Goal: Task Accomplishment & Management: Use online tool/utility

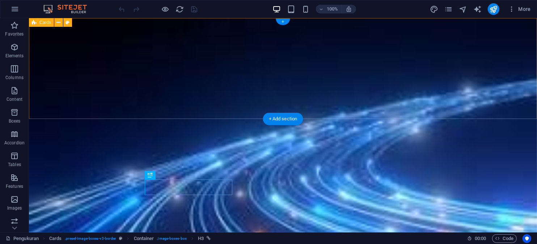
click at [447, 71] on div at bounding box center [283, 68] width 508 height 100
click at [54, 102] on div at bounding box center [283, 68] width 508 height 100
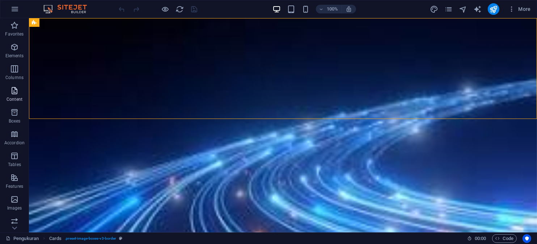
click at [14, 87] on icon "button" at bounding box center [14, 90] width 9 height 9
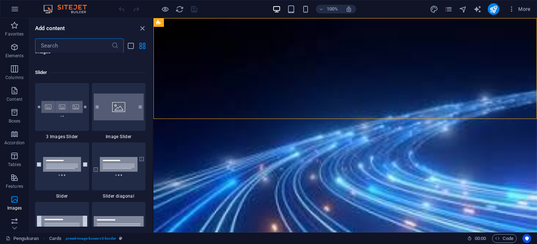
scroll to position [4109, 0]
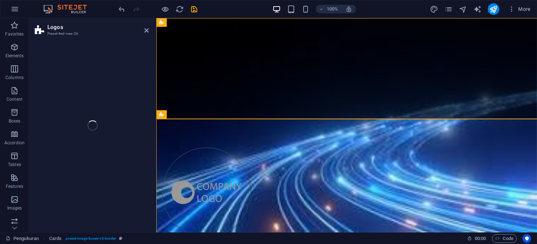
select select "rem"
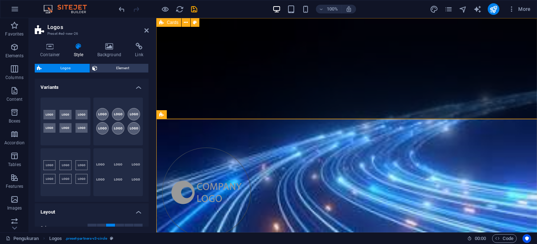
click at [200, 93] on div at bounding box center [346, 68] width 381 height 100
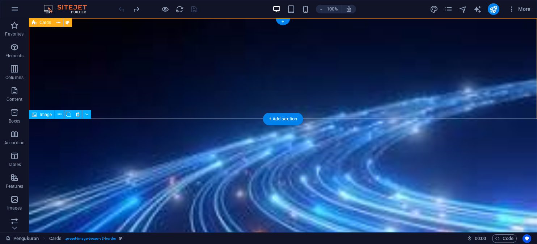
click at [85, 76] on div at bounding box center [283, 68] width 508 height 100
click at [62, 55] on div at bounding box center [283, 68] width 508 height 100
click at [48, 33] on div at bounding box center [283, 68] width 508 height 100
click at [45, 40] on div at bounding box center [283, 68] width 508 height 100
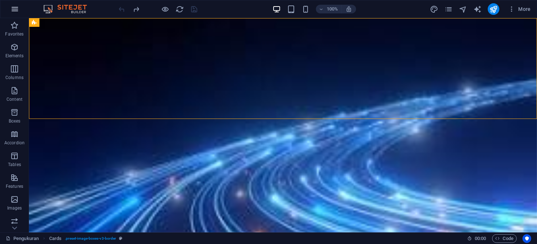
click at [18, 7] on icon "button" at bounding box center [14, 9] width 9 height 9
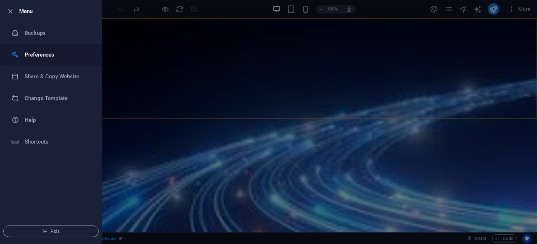
click at [45, 55] on h6 "Preferences" at bounding box center [58, 54] width 67 height 9
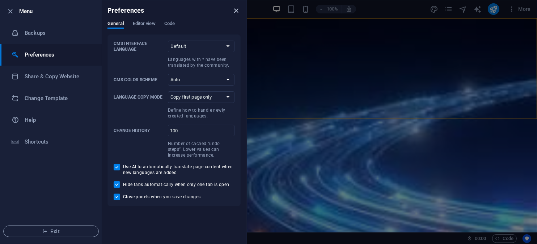
click at [236, 12] on icon "close" at bounding box center [236, 11] width 8 height 8
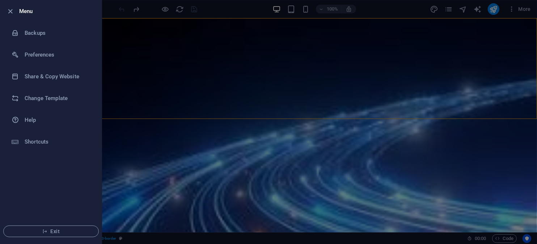
click at [491, 90] on div at bounding box center [268, 122] width 537 height 244
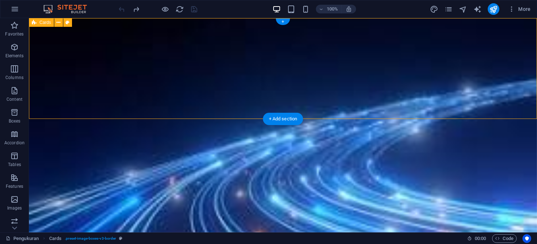
click at [448, 43] on div at bounding box center [283, 68] width 508 height 100
click at [466, 74] on div at bounding box center [283, 68] width 508 height 100
drag, startPoint x: 480, startPoint y: 119, endPoint x: 484, endPoint y: 145, distance: 26.3
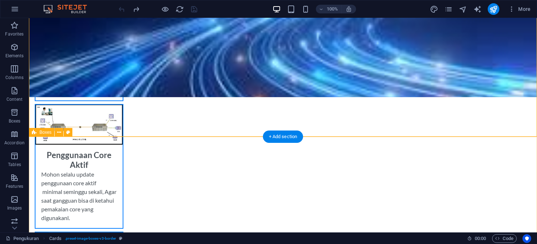
scroll to position [253, 0]
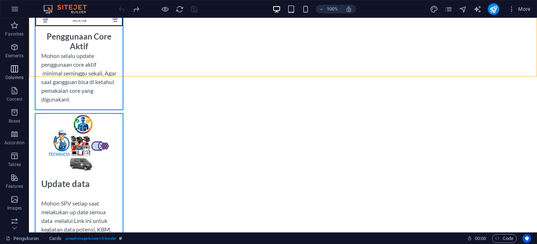
click at [14, 70] on icon "button" at bounding box center [14, 68] width 9 height 9
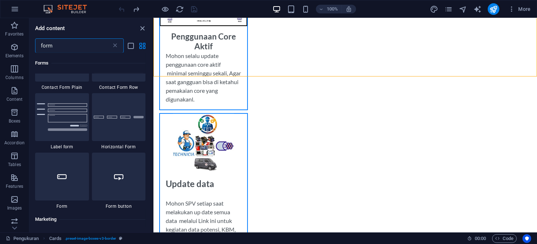
scroll to position [376, 0]
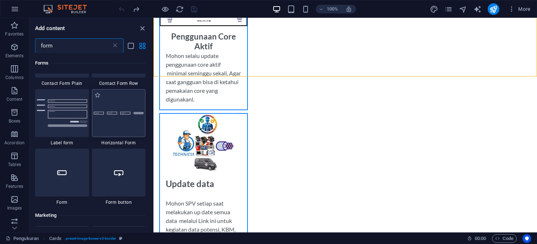
type input "form"
click at [120, 118] on div at bounding box center [119, 113] width 54 height 48
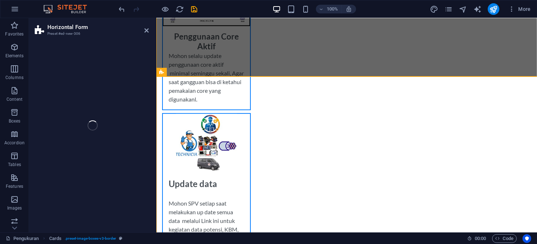
select select "rem"
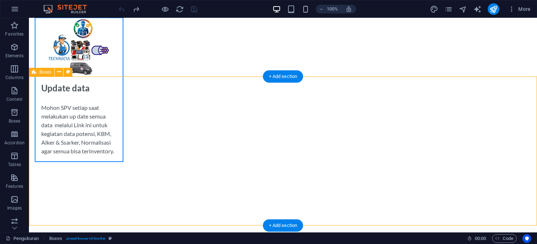
scroll to position [380, 0]
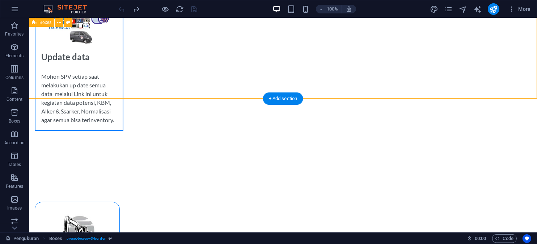
click at [284, 100] on div "+ Add section" at bounding box center [283, 98] width 40 height 12
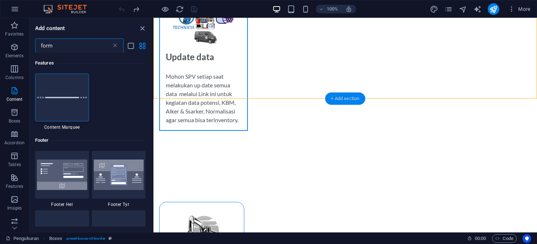
click at [353, 98] on div "+ Add section" at bounding box center [345, 98] width 40 height 12
click at [351, 94] on div "+ Add section" at bounding box center [345, 98] width 40 height 12
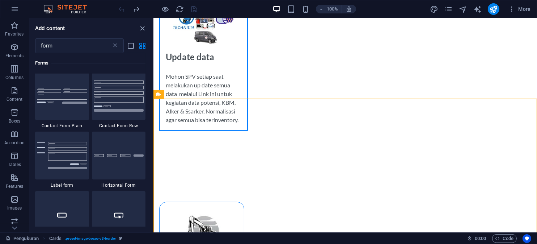
scroll to position [336, 0]
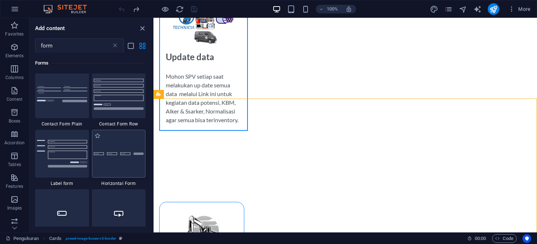
click at [118, 153] on div at bounding box center [119, 154] width 54 height 48
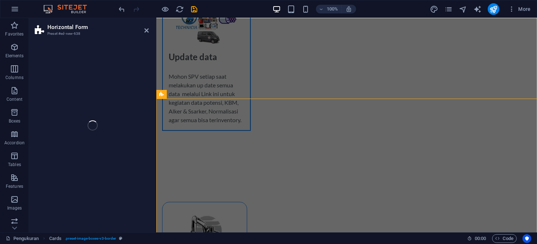
select select "rem"
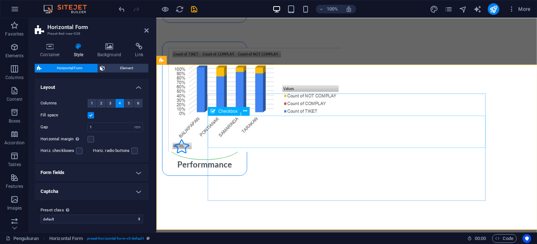
scroll to position [633, 0]
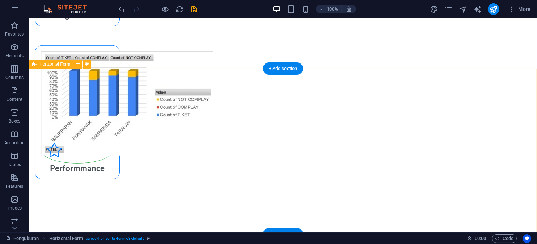
select select "rem"
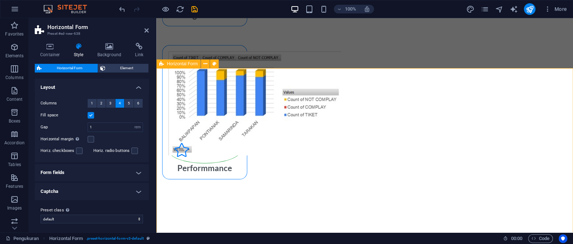
click at [204, 65] on icon at bounding box center [205, 64] width 4 height 8
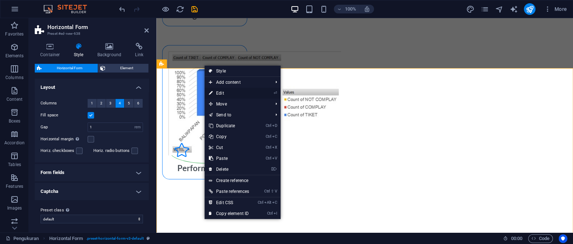
click at [276, 93] on icon "⏎" at bounding box center [275, 92] width 3 height 5
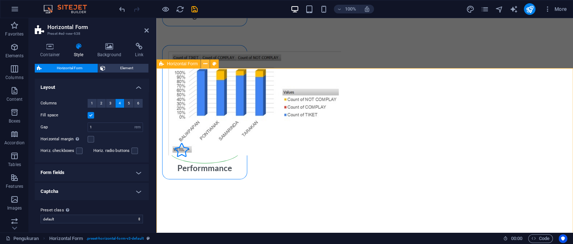
click at [206, 64] on icon at bounding box center [205, 64] width 4 height 8
click at [150, 29] on aside "Horizontal Form Preset #ed-new-638 Container Style Background Link Size Height …" at bounding box center [92, 125] width 127 height 214
click at [147, 34] on link at bounding box center [146, 31] width 4 height 6
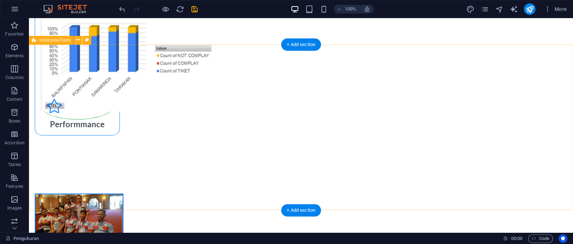
scroll to position [686, 0]
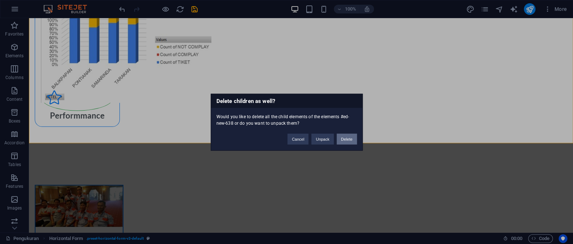
drag, startPoint x: 345, startPoint y: 138, endPoint x: 317, endPoint y: 120, distance: 33.8
click at [345, 138] on button "Delete" at bounding box center [347, 138] width 20 height 11
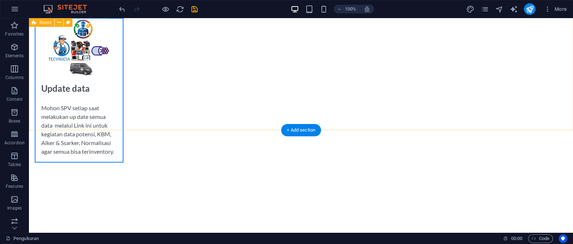
scroll to position [306, 0]
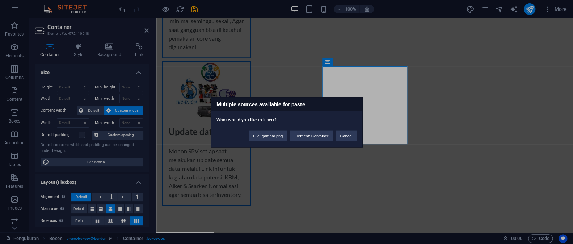
drag, startPoint x: 496, startPoint y: 135, endPoint x: 332, endPoint y: 119, distance: 164.4
click at [496, 135] on div "Multiple sources available for paste What would you like to insert? File: gamba…" at bounding box center [286, 122] width 573 height 244
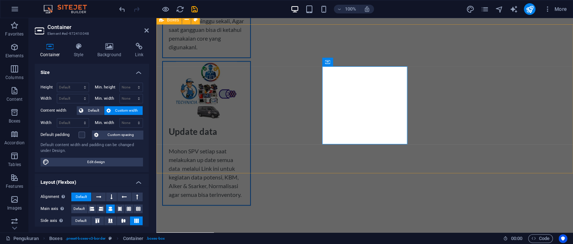
drag, startPoint x: 466, startPoint y: 136, endPoint x: 567, endPoint y: 139, distance: 101.4
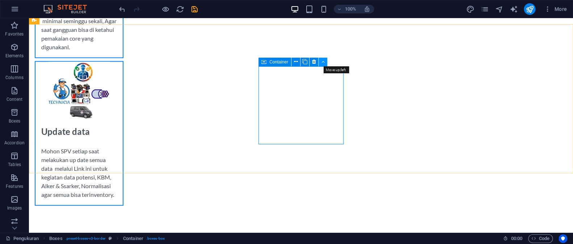
click at [325, 61] on button at bounding box center [323, 62] width 9 height 9
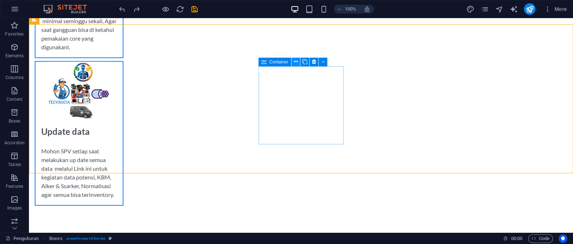
click at [296, 60] on icon at bounding box center [296, 62] width 4 height 8
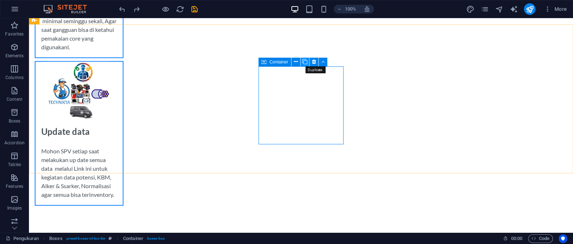
click at [305, 61] on icon at bounding box center [304, 62] width 5 height 8
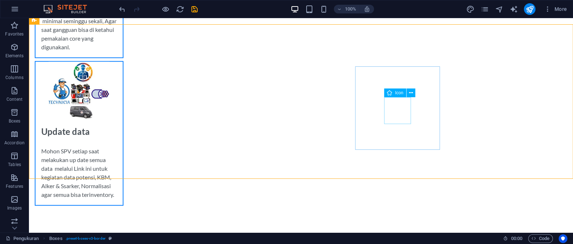
click at [388, 92] on icon at bounding box center [389, 92] width 5 height 9
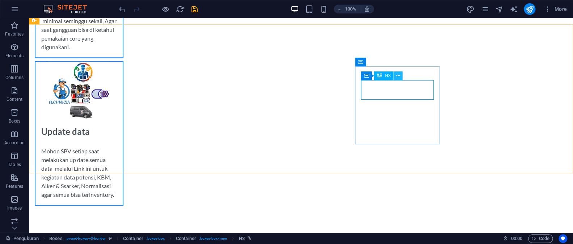
click at [399, 76] on icon at bounding box center [398, 76] width 4 height 8
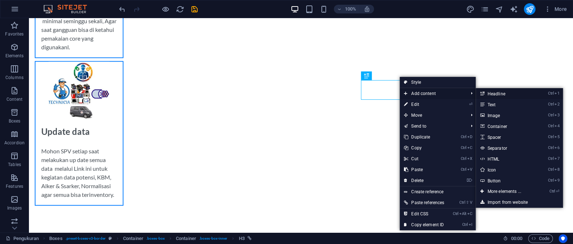
click at [502, 93] on link "Ctrl 1 Headline" at bounding box center [506, 93] width 60 height 11
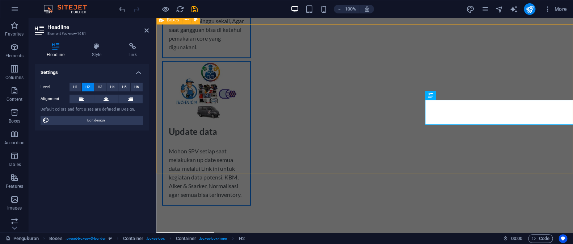
scroll to position [1115, 3]
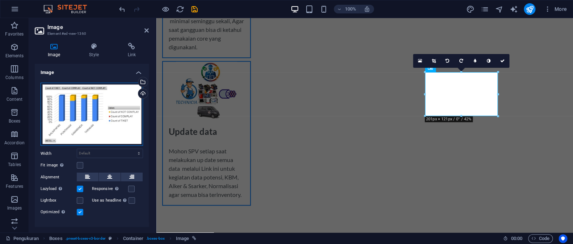
click at [75, 105] on div "Drag files here, click to choose files or select files from Files or our free s…" at bounding box center [92, 114] width 102 height 63
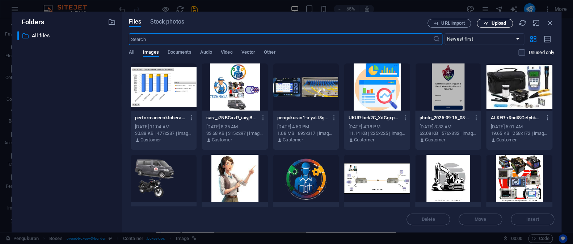
click at [504, 24] on span "Upload" at bounding box center [498, 23] width 15 height 4
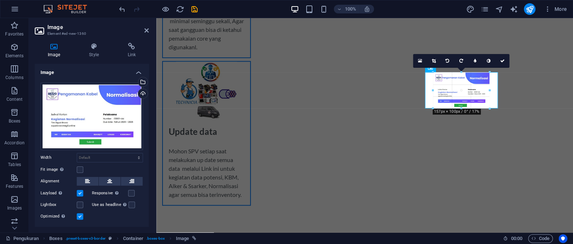
drag, startPoint x: 496, startPoint y: 118, endPoint x: 478, endPoint y: 105, distance: 22.8
type input "159"
select select "px"
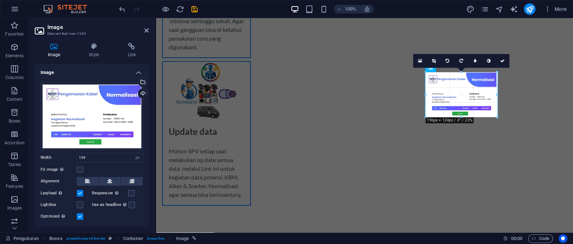
drag, startPoint x: 432, startPoint y: 91, endPoint x: 418, endPoint y: 91, distance: 14.1
type input "196"
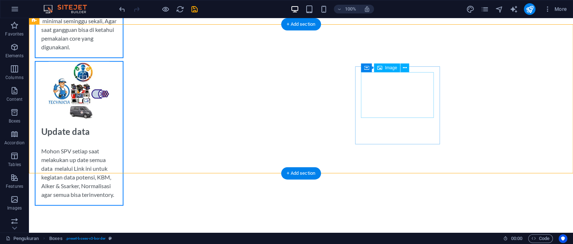
select select "px"
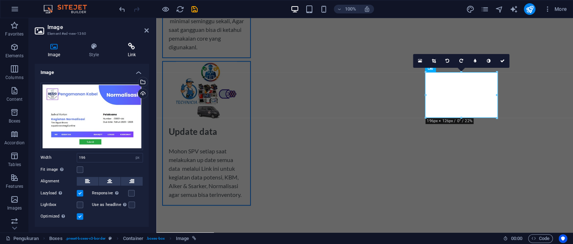
click at [131, 47] on icon at bounding box center [132, 46] width 34 height 7
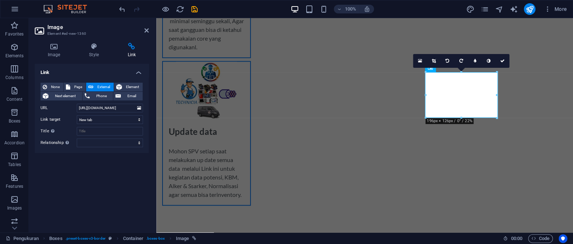
click at [104, 84] on span "External" at bounding box center [104, 87] width 16 height 9
drag, startPoint x: 79, startPoint y: 106, endPoint x: 137, endPoint y: 110, distance: 58.4
click at [137, 110] on div "URL [URL][DOMAIN_NAME]" at bounding box center [92, 108] width 102 height 9
type input "/"
paste input "[URL][DOMAIN_NAME]"
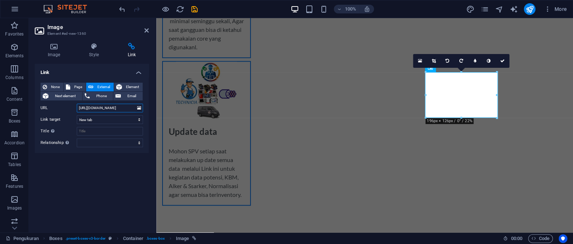
scroll to position [0, 10]
type input "[URL][DOMAIN_NAME]"
click at [191, 10] on icon "save" at bounding box center [194, 9] width 8 height 8
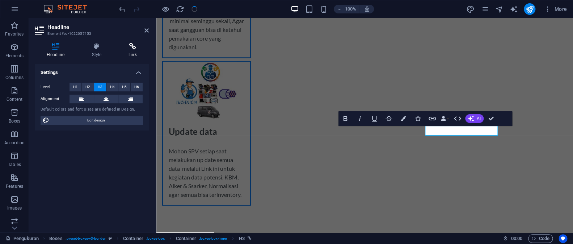
click at [135, 50] on h4 "Link" at bounding box center [133, 50] width 32 height 15
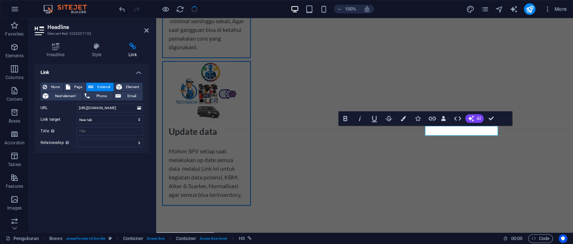
click at [108, 84] on span "External" at bounding box center [104, 87] width 16 height 9
drag, startPoint x: 77, startPoint y: 108, endPoint x: 143, endPoint y: 109, distance: 65.5
click at [143, 109] on input "[URL][DOMAIN_NAME]" at bounding box center [110, 108] width 66 height 9
type input "ss/index.php/tiket-gangguan/"
click at [129, 105] on input "ss/index.php/tiket-gangguan/" at bounding box center [110, 108] width 66 height 9
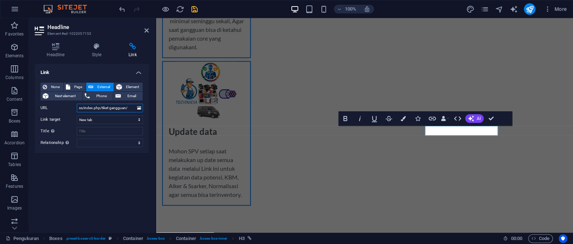
drag, startPoint x: 129, startPoint y: 105, endPoint x: 76, endPoint y: 106, distance: 52.9
click at [77, 106] on input "ss/index.php/tiket-gangguan/" at bounding box center [110, 108] width 66 height 9
paste input "[URL][DOMAIN_NAME]"
type input "[URL][DOMAIN_NAME]"
click at [192, 10] on icon "save" at bounding box center [194, 9] width 8 height 8
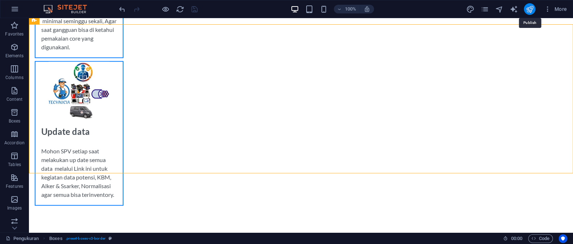
click at [527, 7] on icon "publish" at bounding box center [529, 9] width 8 height 8
